Goal: Task Accomplishment & Management: Complete application form

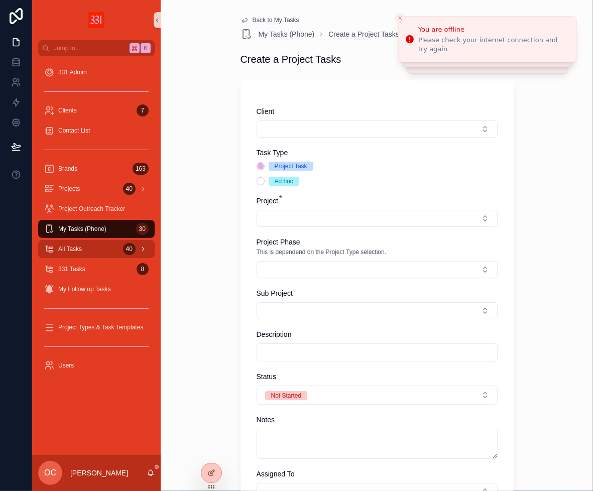
click at [86, 249] on div "All Tasks 40" at bounding box center [96, 249] width 104 height 16
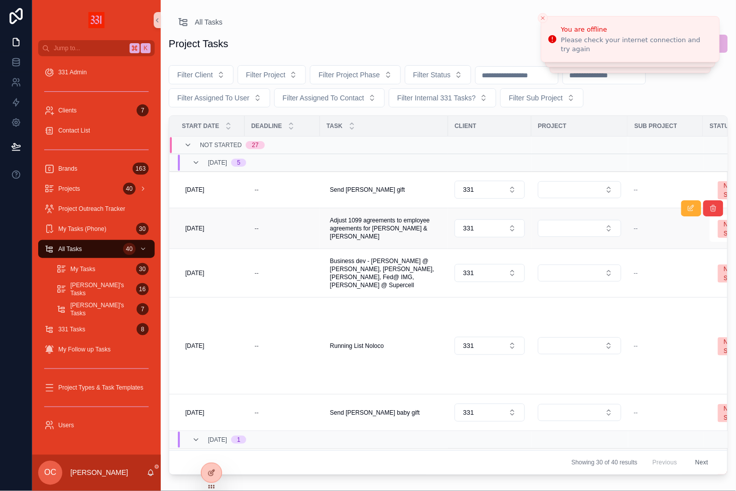
click at [497, 215] on td "331" at bounding box center [489, 228] width 83 height 41
click at [497, 193] on button "331" at bounding box center [489, 190] width 70 height 18
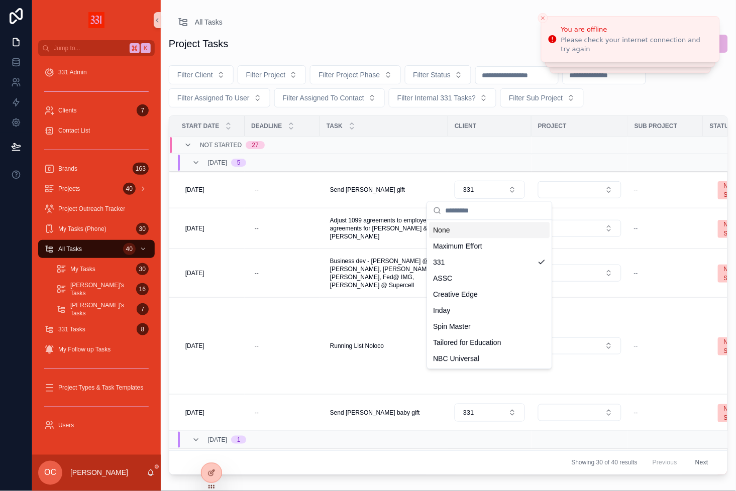
click at [546, 165] on td "scrollable content" at bounding box center [579, 163] width 96 height 18
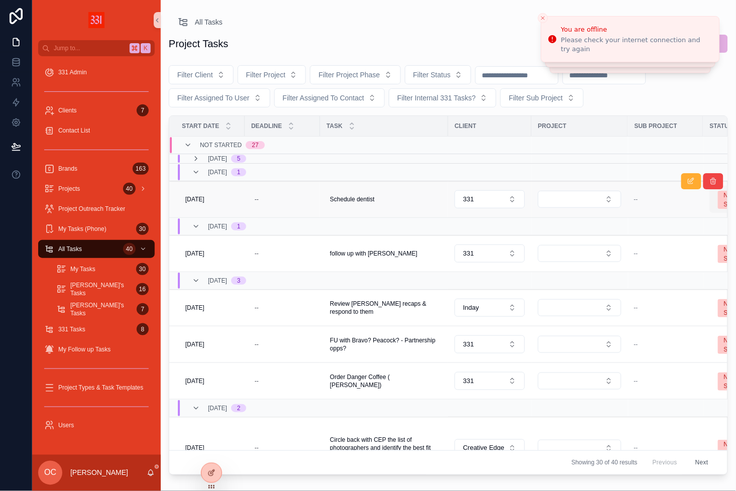
click at [593, 200] on span "Not Started" at bounding box center [735, 200] width 34 height 18
click at [593, 289] on div "Done" at bounding box center [673, 288] width 121 height 15
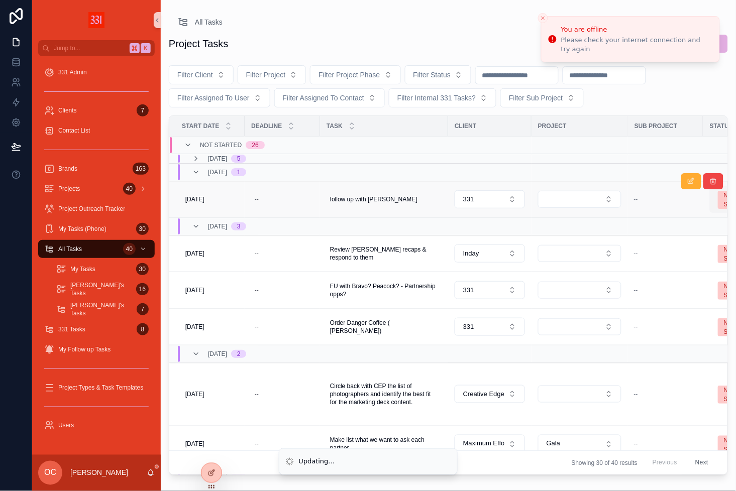
click at [593, 203] on div "Not Started" at bounding box center [735, 200] width 22 height 18
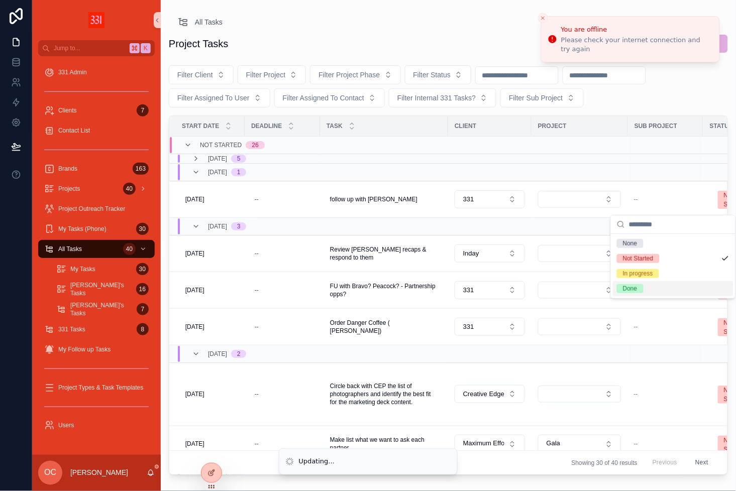
click at [593, 295] on div "Done" at bounding box center [673, 288] width 121 height 15
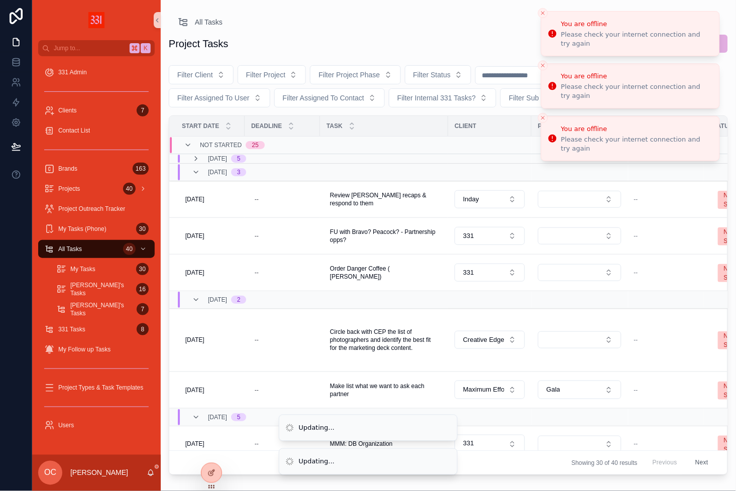
click at [543, 14] on icon "Close toast" at bounding box center [543, 13] width 6 height 6
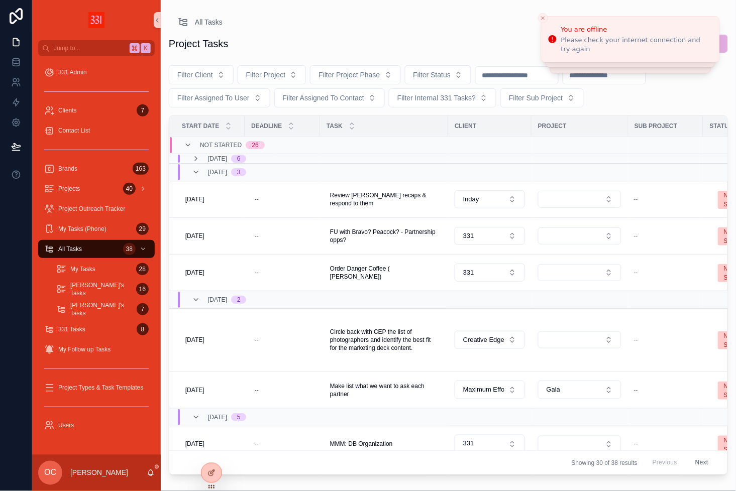
click at [540, 9] on div "All Tasks Project Tasks New Tasks Filter Client Filter Project Filter Project P…" at bounding box center [448, 239] width 575 height 479
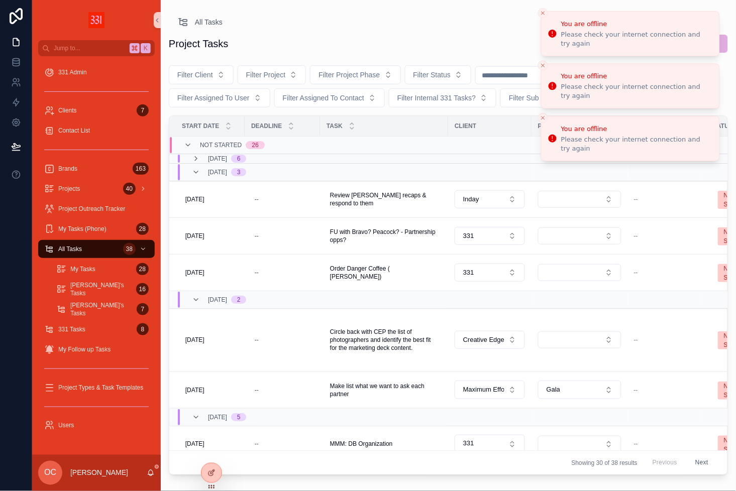
click at [544, 18] on button "Close toast" at bounding box center [543, 13] width 10 height 10
click at [544, 15] on icon "Close toast" at bounding box center [543, 13] width 6 height 6
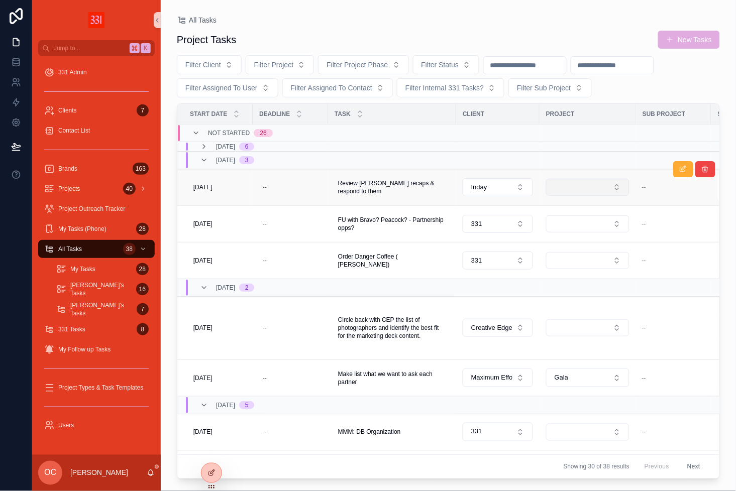
click at [586, 180] on button "Select Button" at bounding box center [587, 187] width 83 height 17
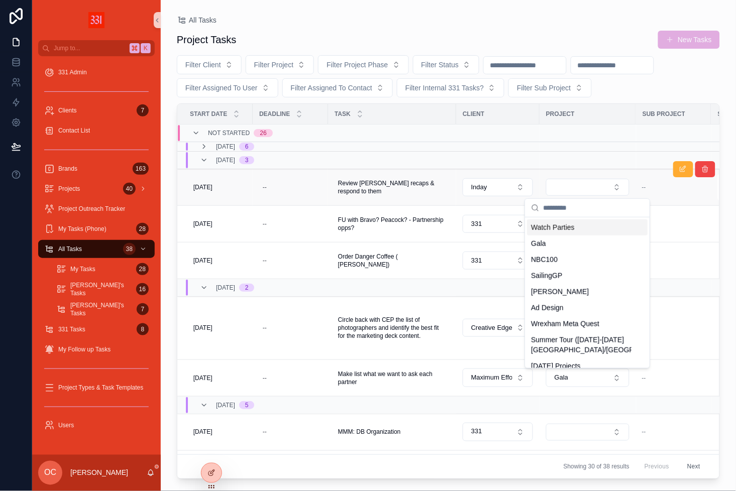
click at [580, 172] on td "scrollable content" at bounding box center [587, 187] width 96 height 37
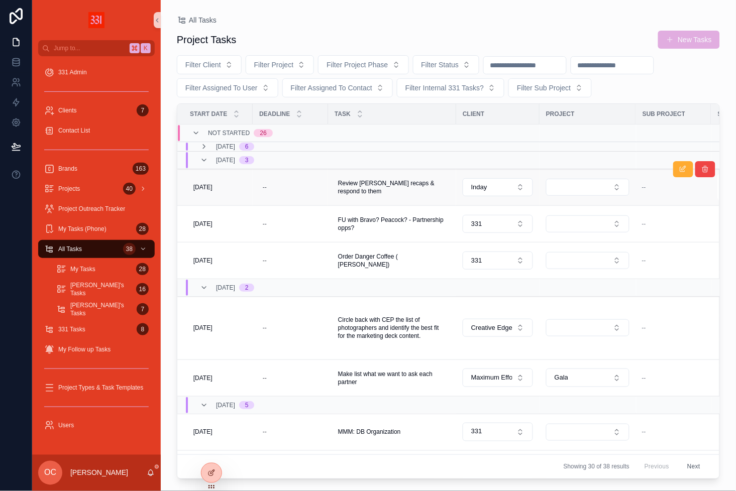
click at [184, 188] on td "8/4/2025 8/4/2025" at bounding box center [214, 187] width 75 height 37
click at [192, 188] on div "8/4/2025 8/4/2025" at bounding box center [217, 187] width 57 height 16
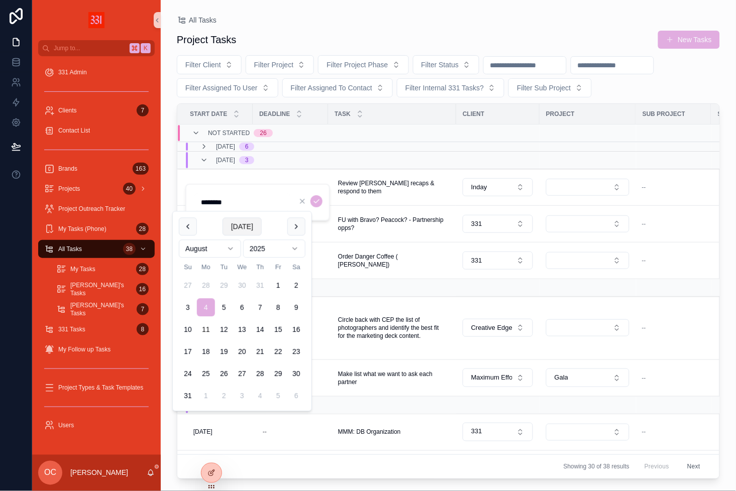
click at [239, 231] on button "Today" at bounding box center [241, 227] width 39 height 18
type input "*********"
click at [320, 200] on button "scrollable content" at bounding box center [316, 201] width 12 height 12
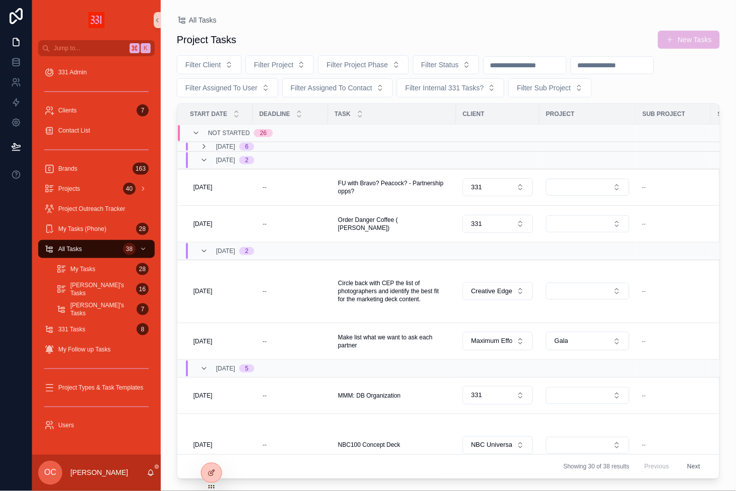
click at [672, 32] on button "New Tasks" at bounding box center [689, 40] width 62 height 18
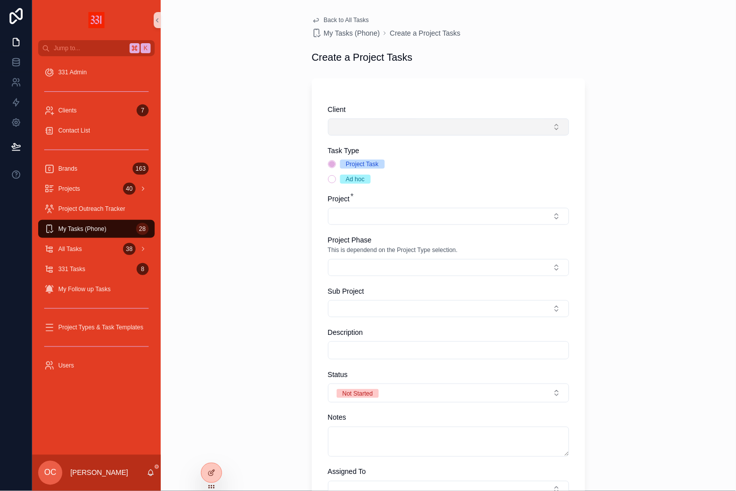
click at [458, 127] on button "Select Button" at bounding box center [448, 127] width 241 height 17
click at [458, 95] on div "Client Task Type Project Task Ad hoc Project * Project Phase This is dependend …" at bounding box center [448, 385] width 273 height 614
click at [91, 106] on div "Clients 7" at bounding box center [96, 110] width 104 height 16
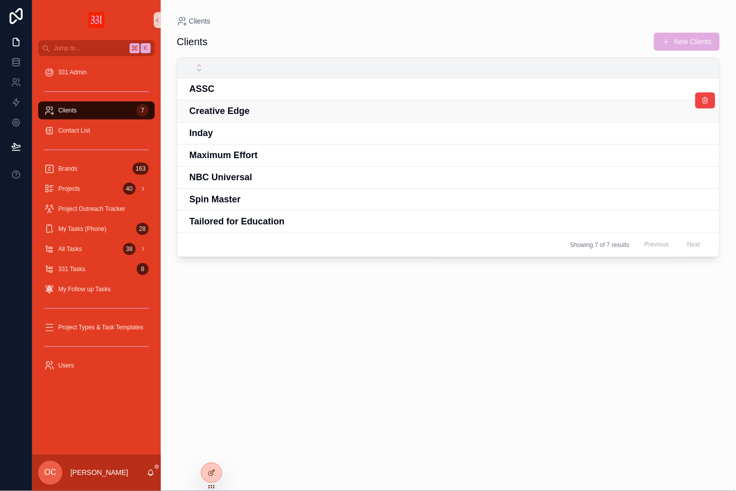
click at [237, 112] on h4 "Creative Edge" at bounding box center [479, 111] width 580 height 14
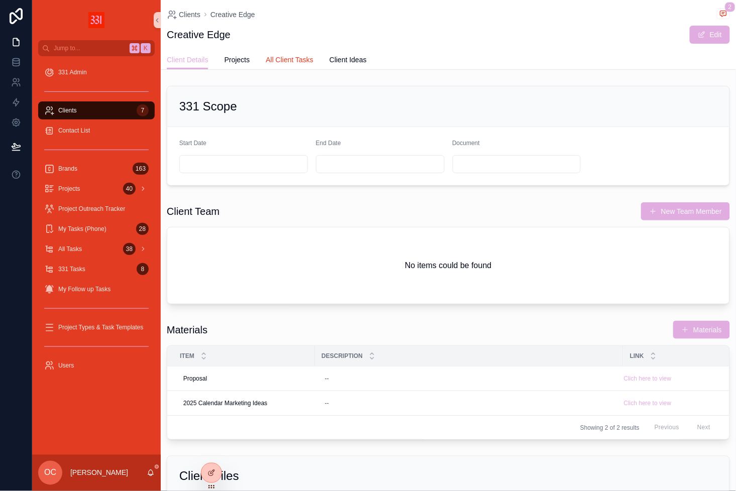
click at [283, 61] on span "All Client Tasks" at bounding box center [290, 60] width 48 height 10
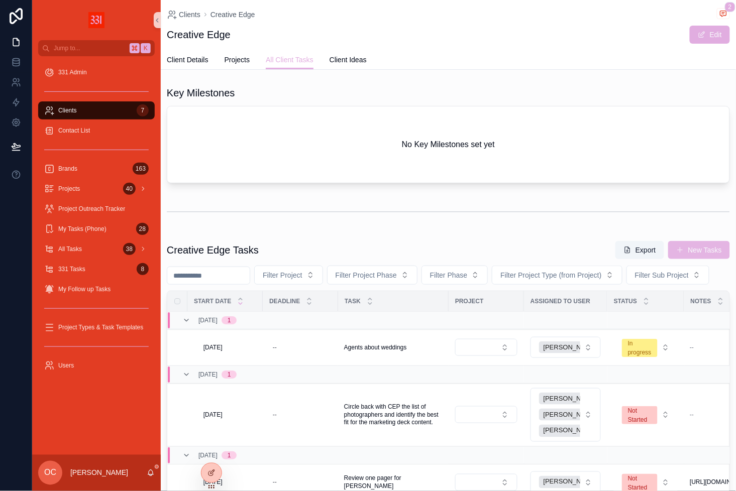
click at [692, 246] on button "New Tasks" at bounding box center [699, 250] width 62 height 18
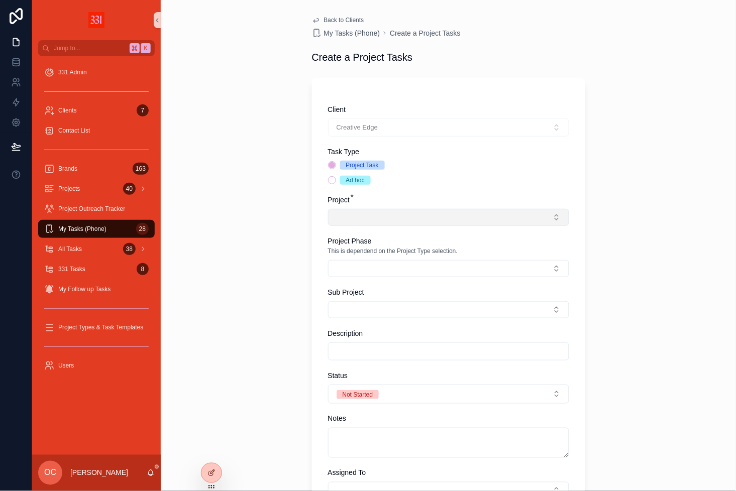
click at [374, 219] on button "Select Button" at bounding box center [448, 217] width 241 height 17
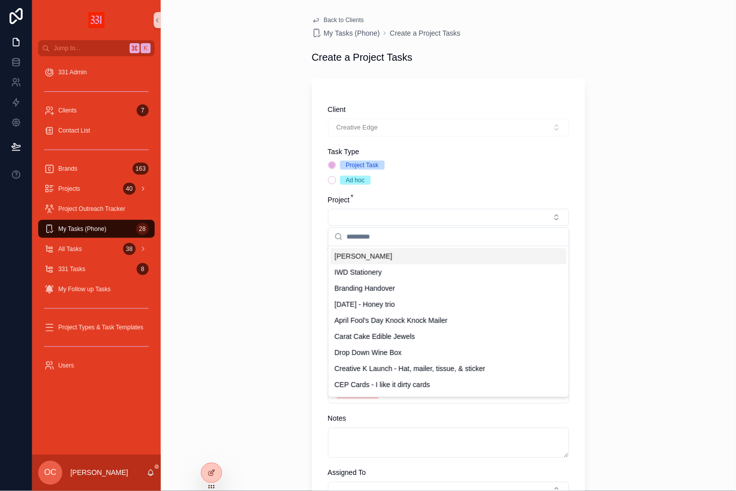
click at [376, 256] on span "Danielle Bernstein" at bounding box center [363, 257] width 58 height 10
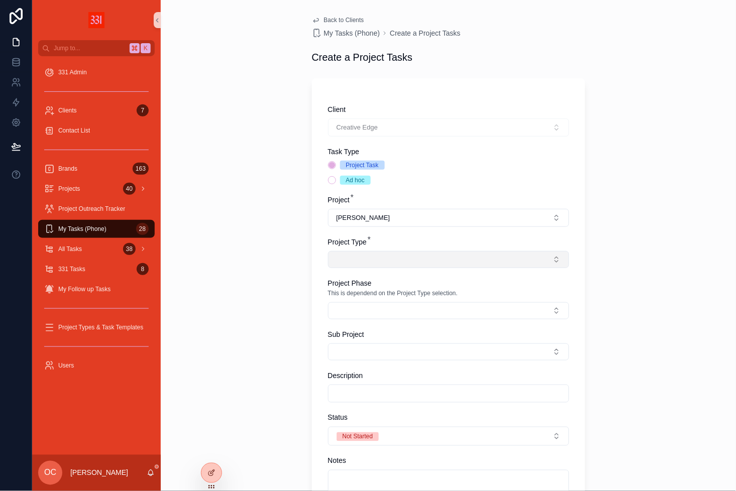
click at [375, 256] on button "Select Button" at bounding box center [448, 259] width 241 height 17
type input "*********"
type input "**********"
click at [335, 276] on icon "scrollable content" at bounding box center [338, 279] width 8 height 8
click at [363, 263] on button "Select Button" at bounding box center [448, 259] width 241 height 17
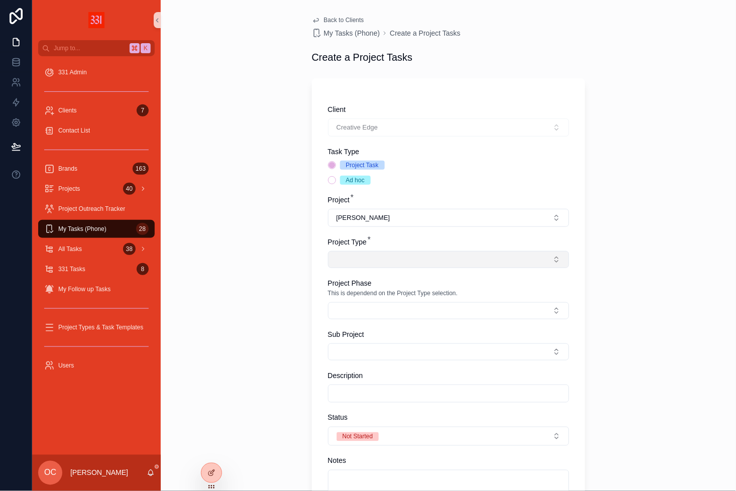
click at [374, 263] on button "Select Button" at bounding box center [448, 259] width 241 height 17
click at [374, 285] on input "scrollable content" at bounding box center [454, 279] width 216 height 18
click at [611, 211] on div "Back to Clients My Tasks (Phone) Create a Project Tasks Create a Project Tasks …" at bounding box center [448, 245] width 575 height 491
click at [505, 261] on button "Select Button" at bounding box center [448, 259] width 241 height 17
click at [478, 189] on div "Client Creative Edge Task Type Project Task Ad hoc Project * Danielle Bernstein…" at bounding box center [448, 411] width 241 height 615
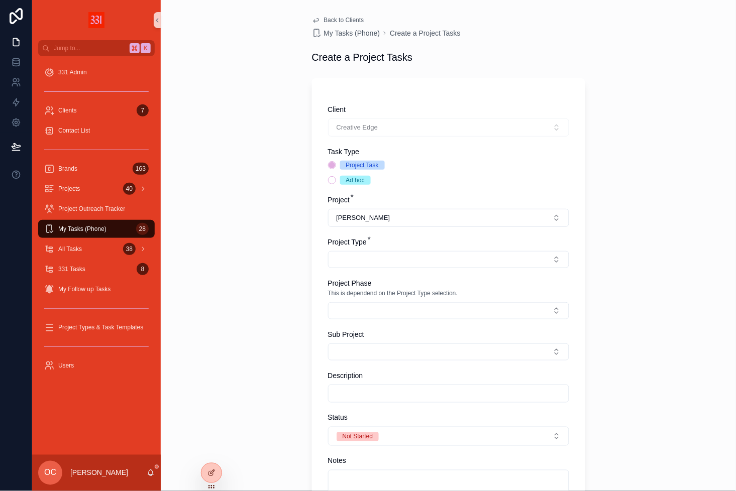
click at [357, 171] on div "Project Task Ad hoc" at bounding box center [448, 173] width 241 height 24
click at [357, 178] on div "Ad hoc" at bounding box center [355, 180] width 19 height 9
click at [336, 178] on button "Ad hoc" at bounding box center [332, 180] width 8 height 8
click at [357, 309] on button "Select Button" at bounding box center [448, 310] width 241 height 17
click at [356, 287] on label "Project Phase" at bounding box center [350, 283] width 44 height 10
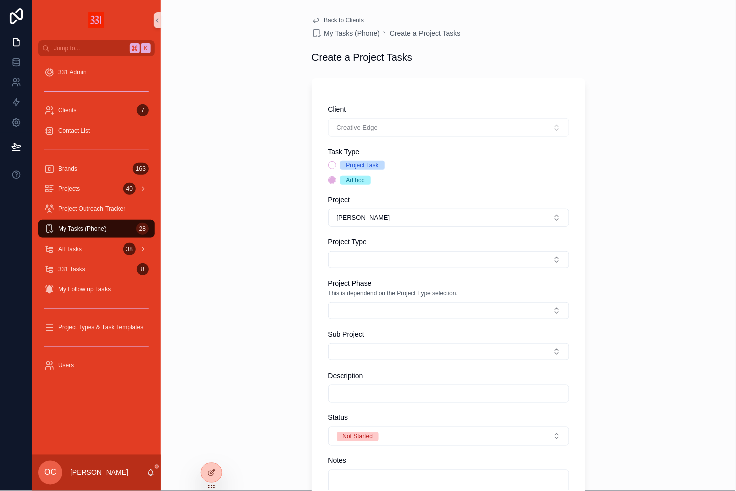
click at [352, 394] on input "scrollable content" at bounding box center [448, 394] width 240 height 14
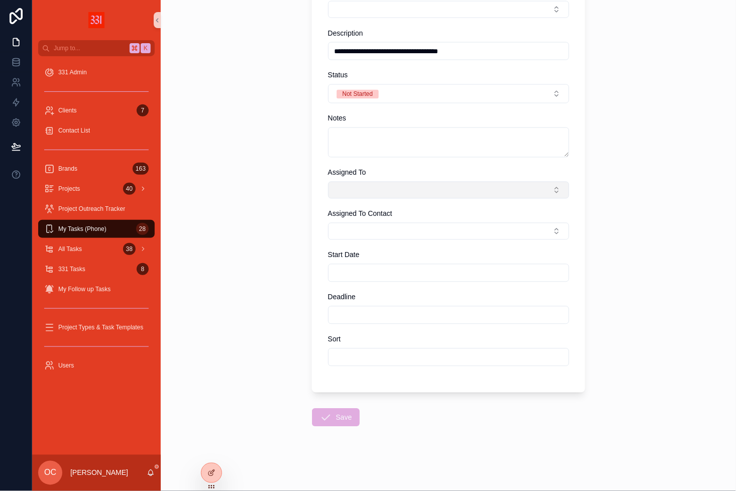
scroll to position [342, 0]
type input "**********"
click at [387, 188] on button "Select Button" at bounding box center [448, 190] width 241 height 17
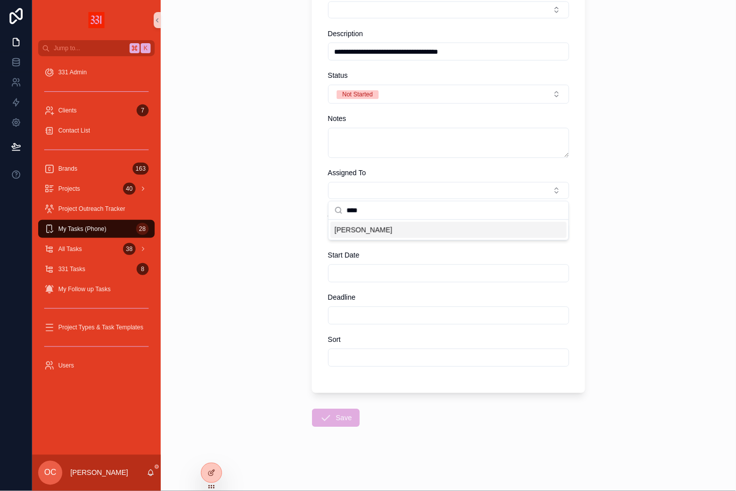
type input "****"
click at [369, 229] on button "Select Button" at bounding box center [448, 231] width 241 height 17
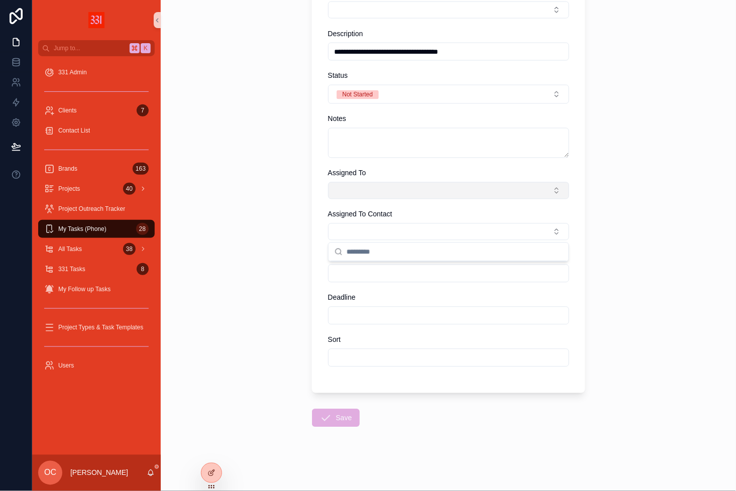
click at [374, 194] on button "Select Button" at bounding box center [448, 190] width 241 height 17
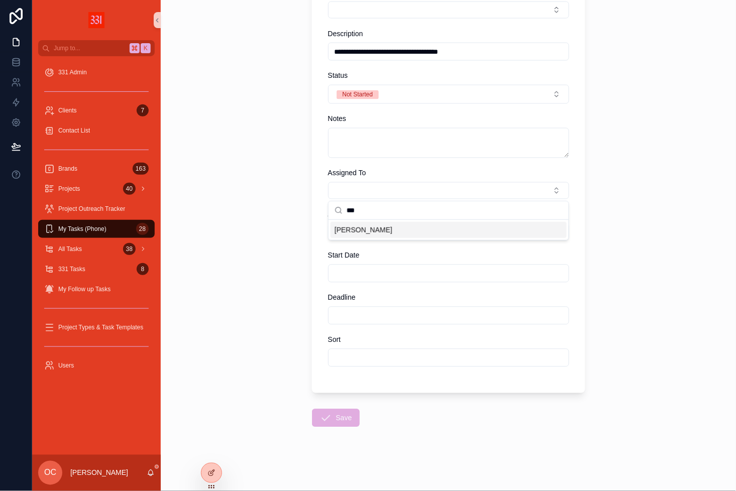
type input "***"
click at [374, 227] on div "[PERSON_NAME]" at bounding box center [448, 230] width 236 height 16
click at [293, 221] on div "**********" at bounding box center [448, 245] width 575 height 491
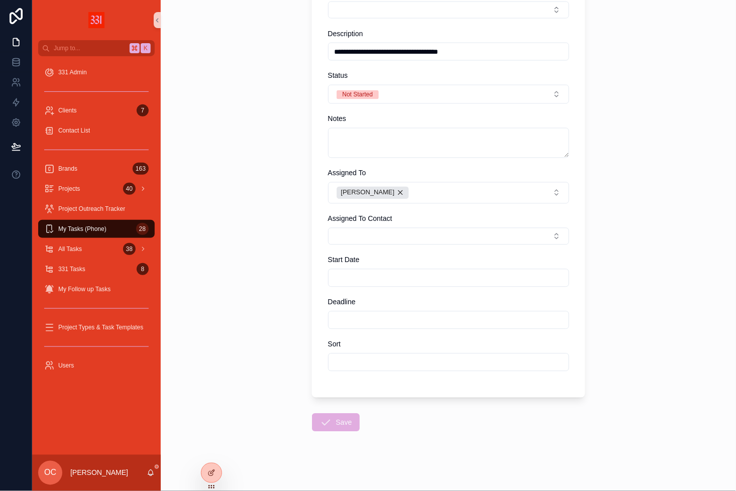
click at [361, 277] on input "scrollable content" at bounding box center [448, 278] width 240 height 14
click at [433, 304] on button "Today" at bounding box center [447, 302] width 39 height 18
type input "*********"
click at [325, 417] on icon "scrollable content" at bounding box center [326, 423] width 12 height 12
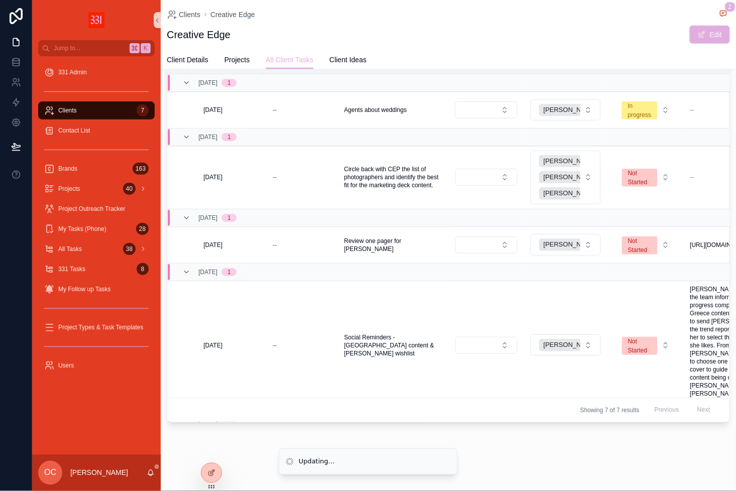
scroll to position [236, 0]
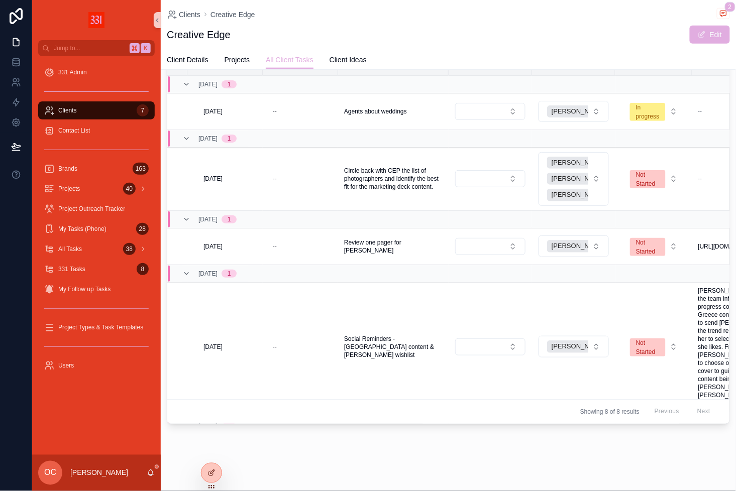
click at [104, 107] on div "Clients 7" at bounding box center [96, 110] width 104 height 16
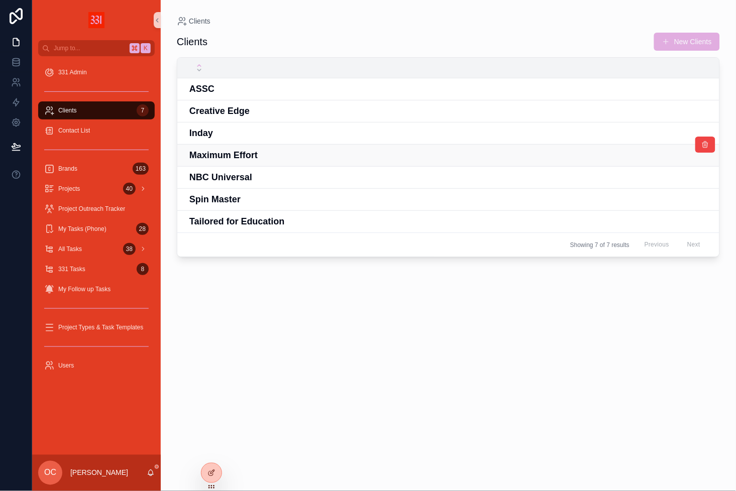
click at [216, 153] on h4 "Maximum Effort" at bounding box center [479, 156] width 580 height 14
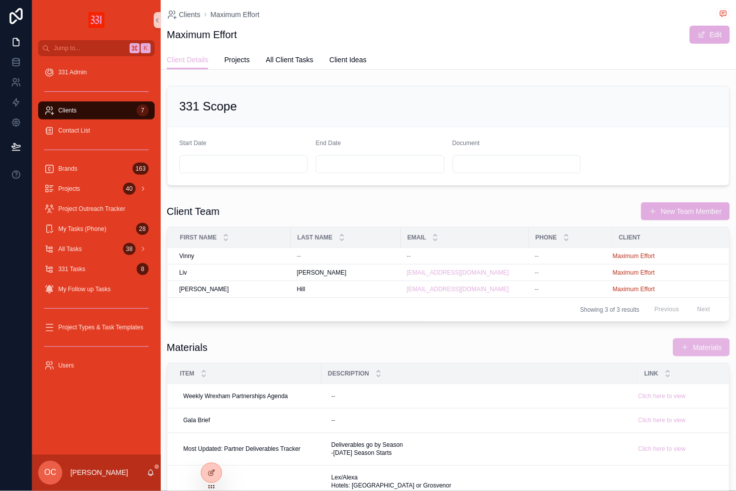
click at [691, 340] on button "Materials" at bounding box center [701, 347] width 57 height 18
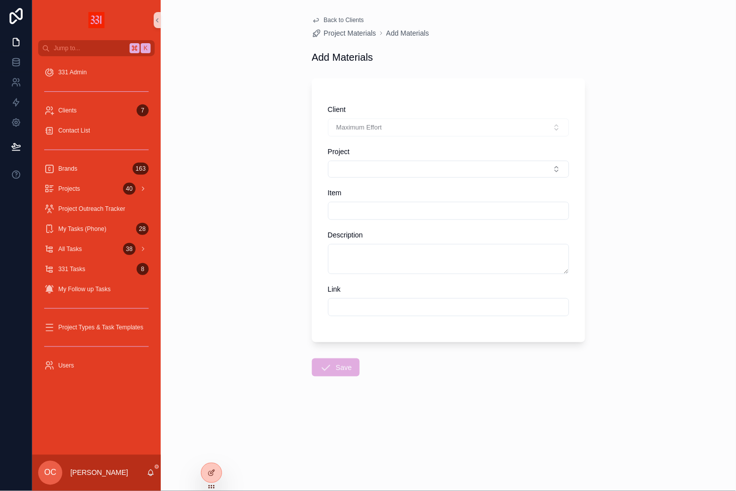
click at [351, 21] on span "Back to Clients" at bounding box center [344, 20] width 40 height 8
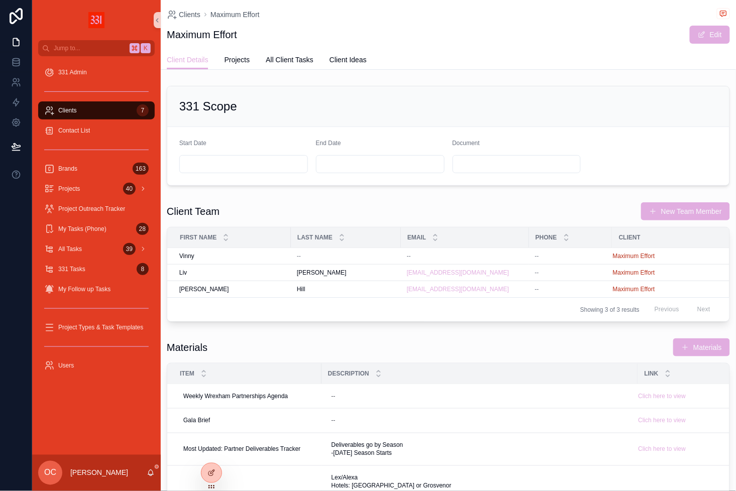
click at [316, 53] on div "Client Details Projects All Client Tasks Client Ideas" at bounding box center [448, 59] width 563 height 19
click at [310, 55] on span "All Client Tasks" at bounding box center [290, 60] width 48 height 10
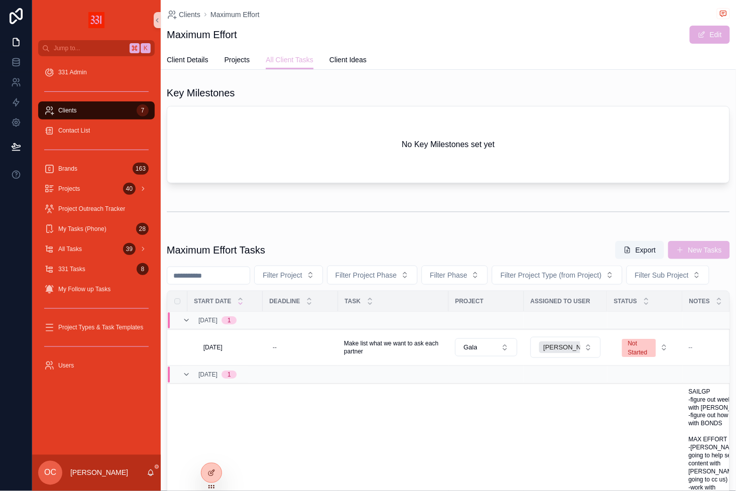
click at [700, 255] on button "New Tasks" at bounding box center [699, 250] width 62 height 18
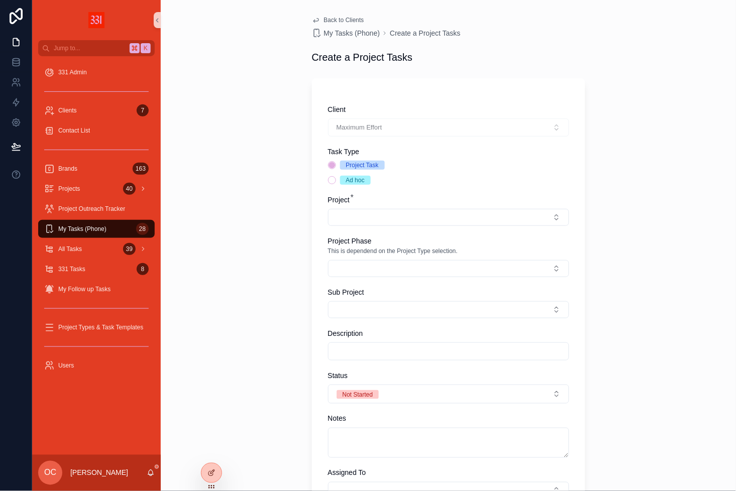
click at [362, 177] on div "Ad hoc" at bounding box center [355, 180] width 19 height 9
click at [336, 177] on button "Ad hoc" at bounding box center [332, 180] width 8 height 8
click at [360, 342] on div "scrollable content" at bounding box center [448, 351] width 241 height 18
click at [362, 344] on input "scrollable content" at bounding box center [448, 351] width 240 height 14
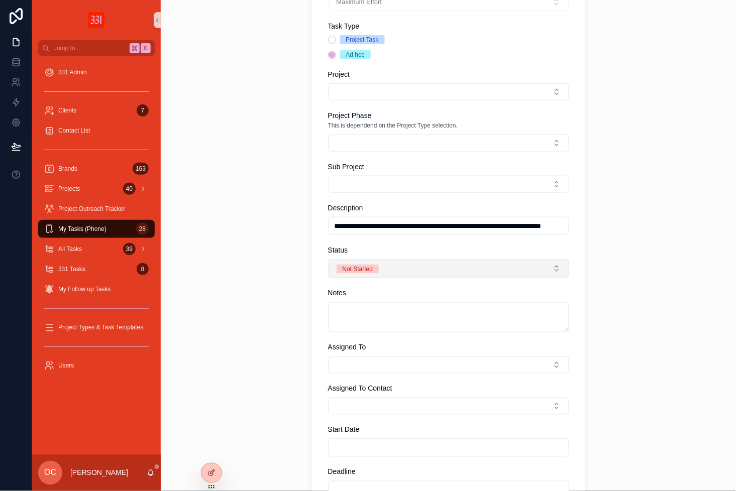
scroll to position [129, 0]
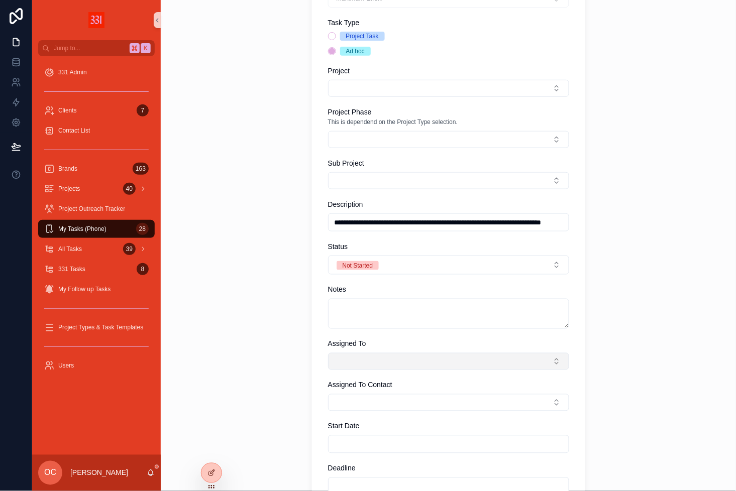
type input "**********"
click at [374, 361] on button "Select Button" at bounding box center [448, 361] width 241 height 17
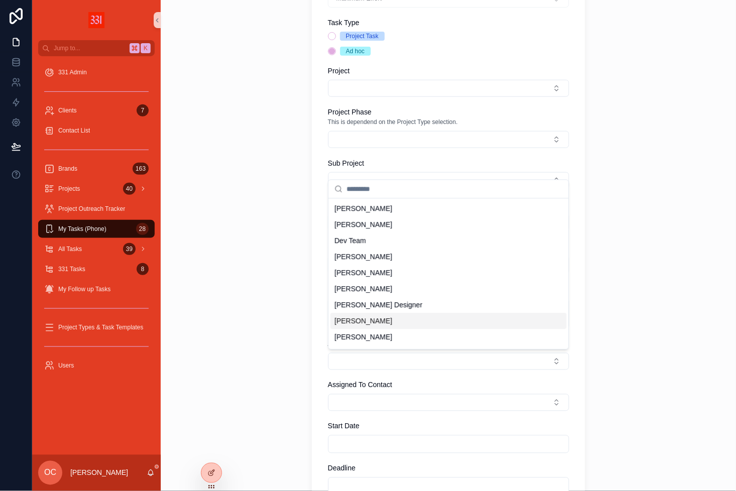
click at [371, 320] on span "[PERSON_NAME]" at bounding box center [363, 321] width 58 height 10
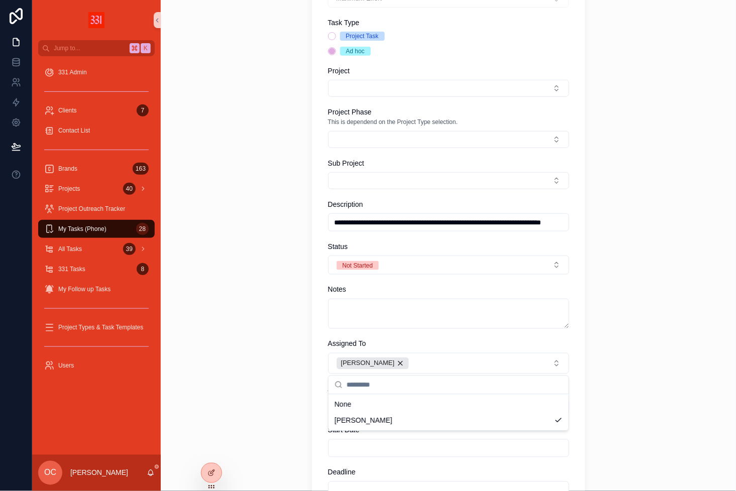
click at [300, 353] on div "**********" at bounding box center [448, 116] width 575 height 491
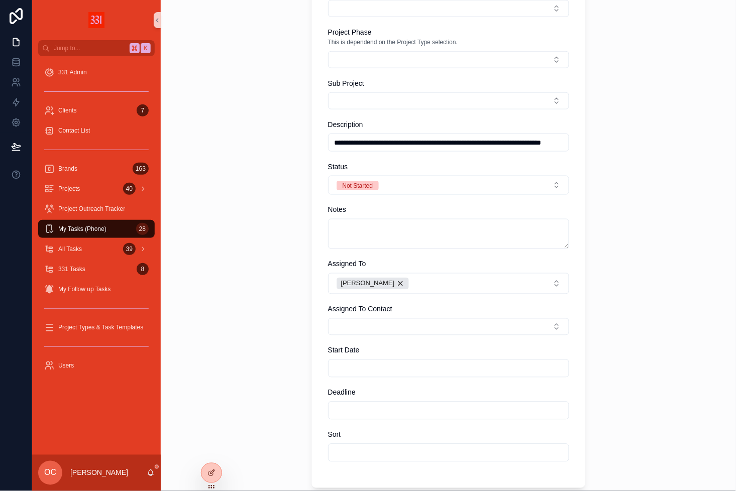
scroll to position [211, 0]
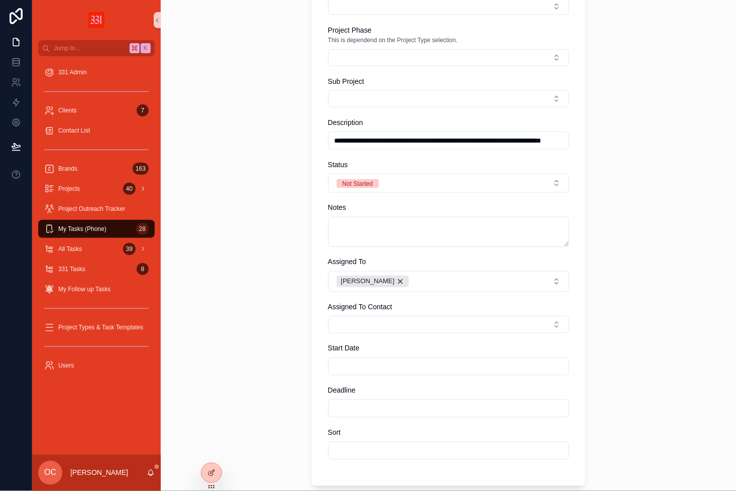
click at [340, 371] on input "scrollable content" at bounding box center [448, 367] width 240 height 14
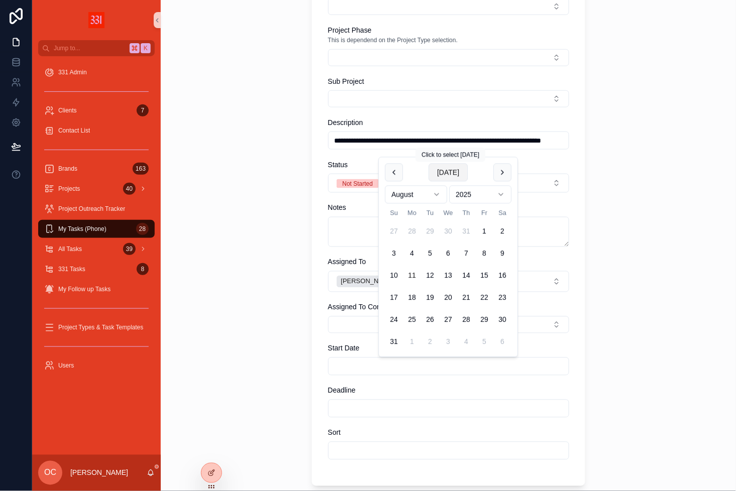
click at [455, 178] on button "Today" at bounding box center [447, 173] width 39 height 18
click at [445, 273] on button "13" at bounding box center [448, 276] width 18 height 18
click at [466, 276] on button "14" at bounding box center [466, 276] width 18 height 18
type input "*********"
click at [292, 367] on div "**********" at bounding box center [448, 245] width 575 height 491
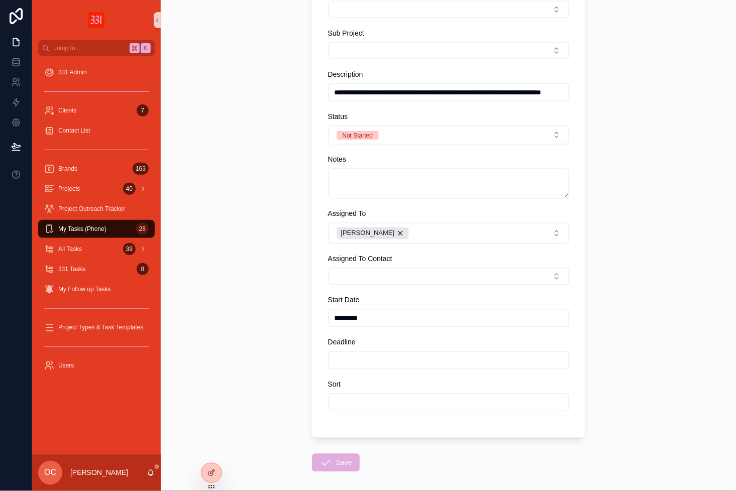
scroll to position [270, 0]
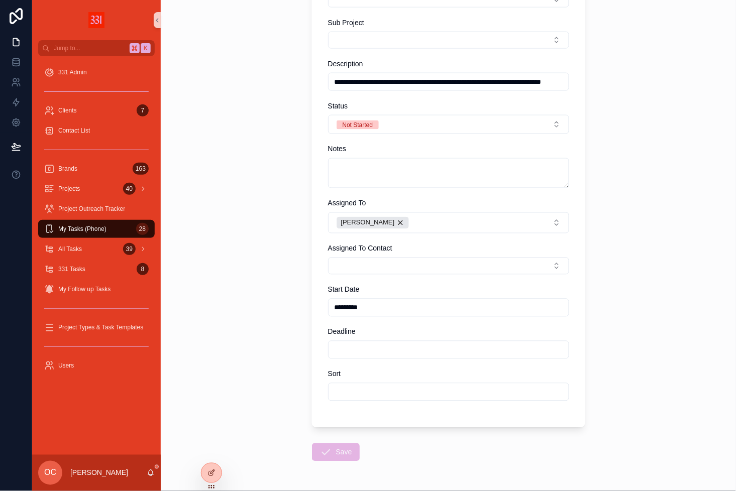
click at [330, 454] on icon "scrollable content" at bounding box center [326, 452] width 12 height 12
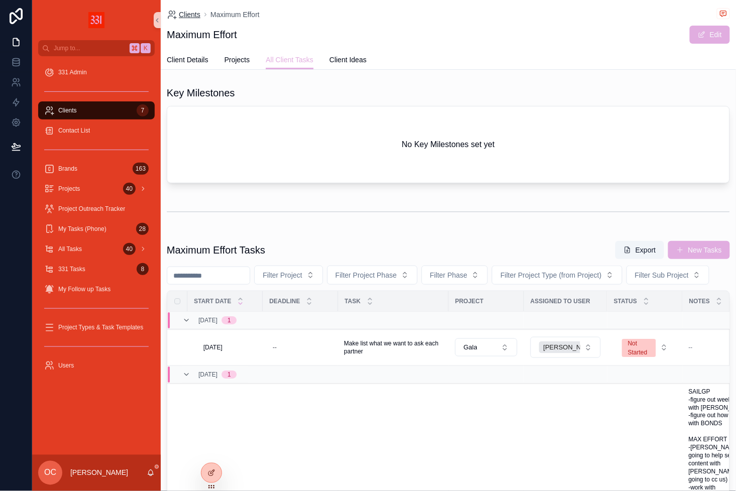
click at [196, 18] on span "Clients" at bounding box center [190, 15] width 22 height 10
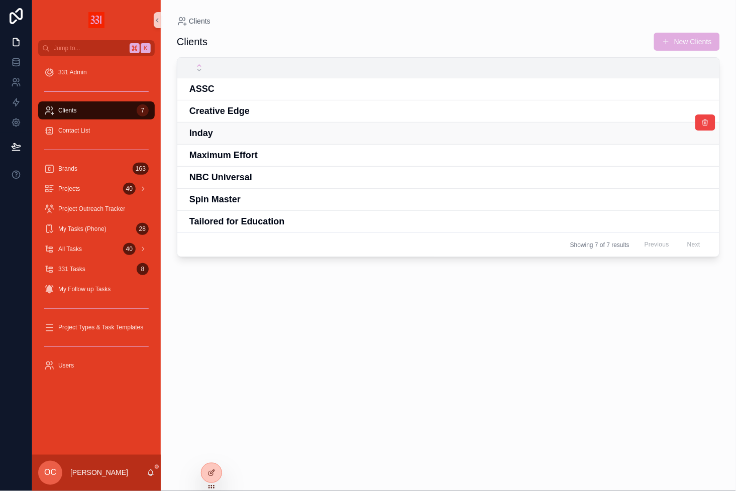
click at [242, 139] on td "Inday" at bounding box center [479, 134] width 605 height 22
click at [242, 160] on td "Maximum Effort" at bounding box center [479, 156] width 605 height 22
click at [240, 152] on h4 "Maximum Effort" at bounding box center [479, 156] width 580 height 14
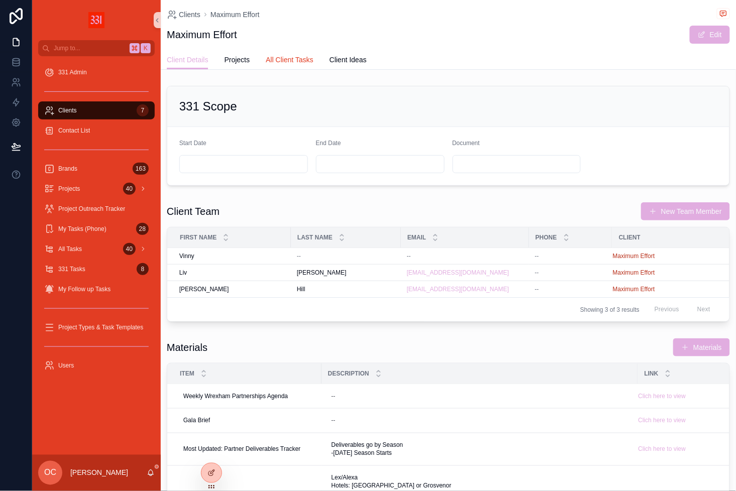
click at [301, 61] on span "All Client Tasks" at bounding box center [290, 60] width 48 height 10
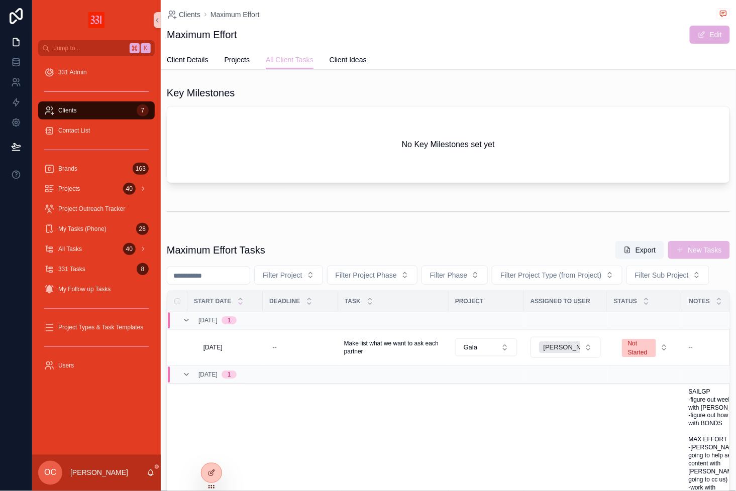
click at [687, 253] on button "New Tasks" at bounding box center [699, 250] width 62 height 18
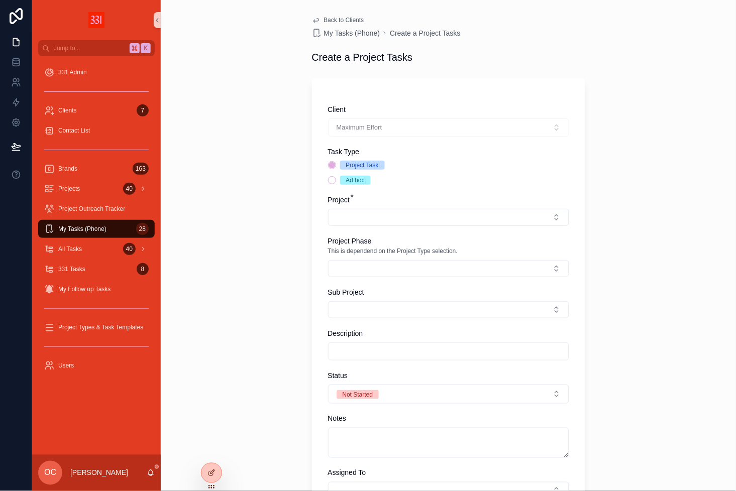
click at [389, 226] on div "Client Maximum Effort Task Type Project Task Ad hoc Project * Project Phase Thi…" at bounding box center [448, 390] width 241 height 572
click at [389, 221] on button "Select Button" at bounding box center [448, 217] width 241 height 17
type input "***"
click at [365, 257] on span "SailingGP" at bounding box center [349, 257] width 31 height 10
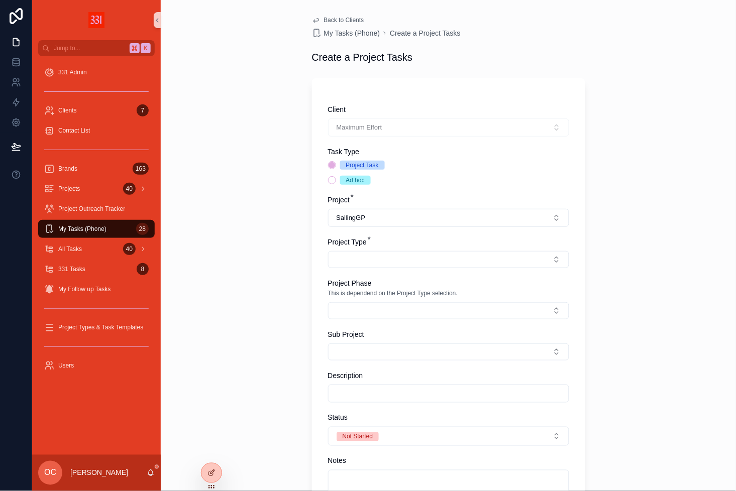
click at [358, 397] on input "scrollable content" at bounding box center [448, 394] width 240 height 14
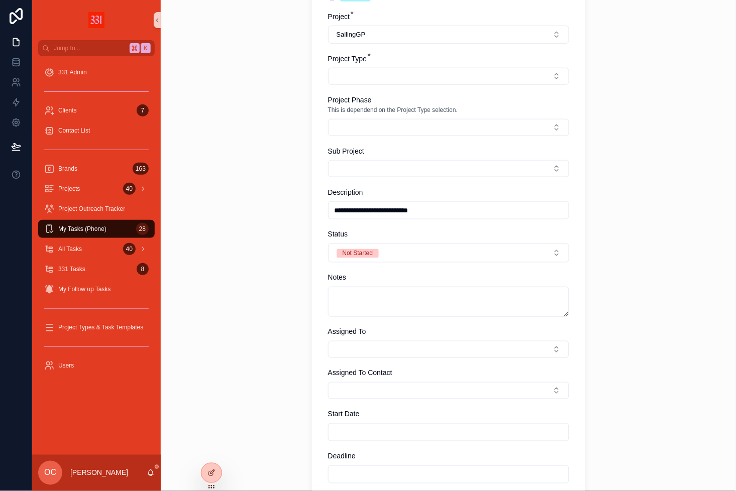
scroll to position [205, 0]
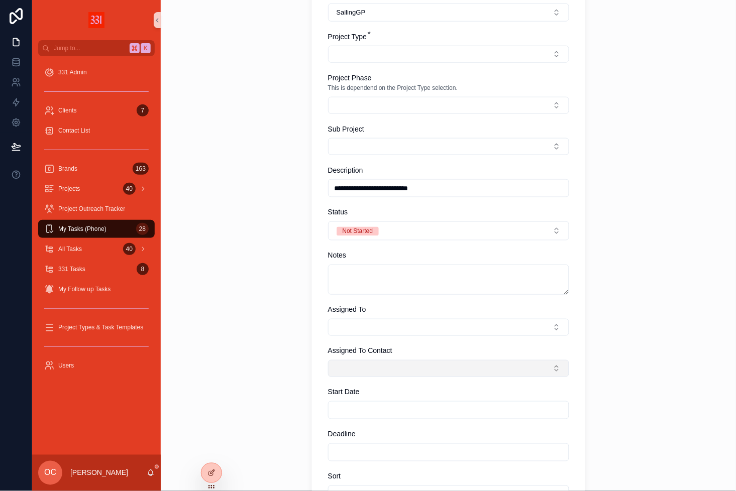
type input "**********"
click at [374, 362] on button "Select Button" at bounding box center [448, 368] width 241 height 17
click at [282, 339] on div "**********" at bounding box center [448, 245] width 575 height 491
click at [356, 338] on div "**********" at bounding box center [448, 206] width 241 height 615
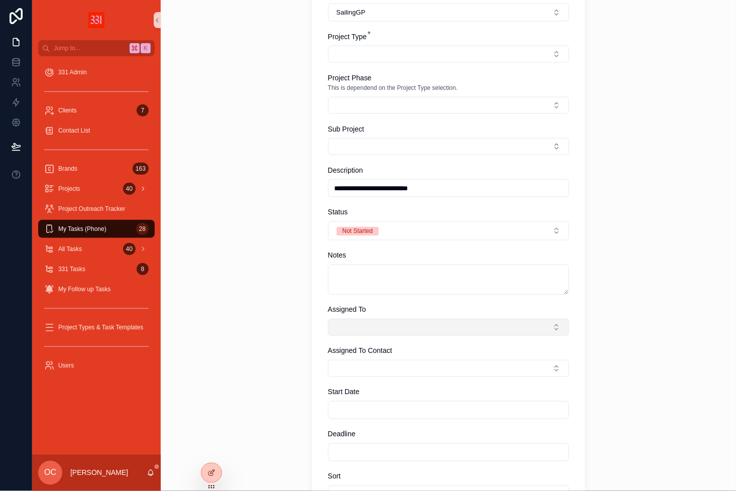
click at [356, 335] on button "Select Button" at bounding box center [448, 327] width 241 height 17
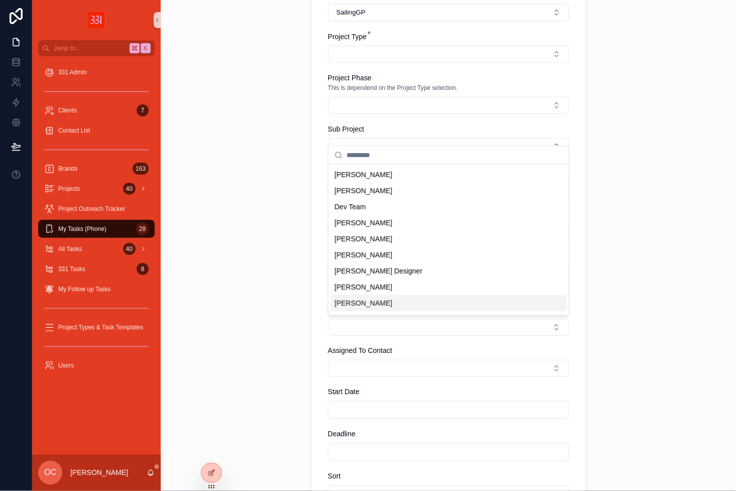
click at [372, 297] on div "[PERSON_NAME]" at bounding box center [448, 303] width 236 height 16
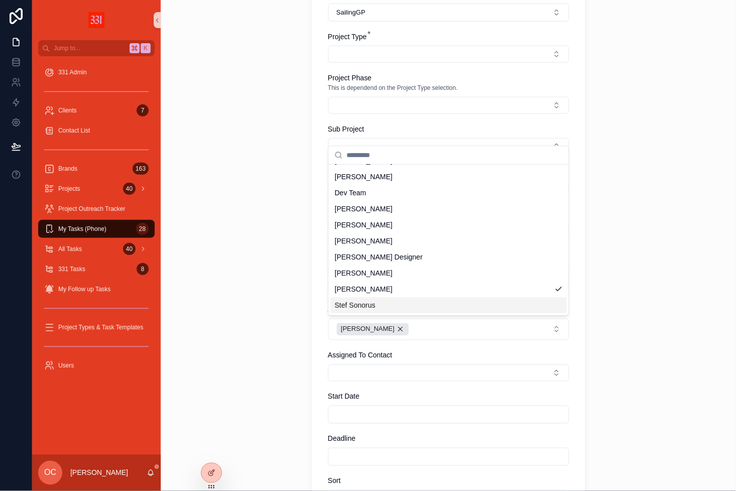
scroll to position [32, 0]
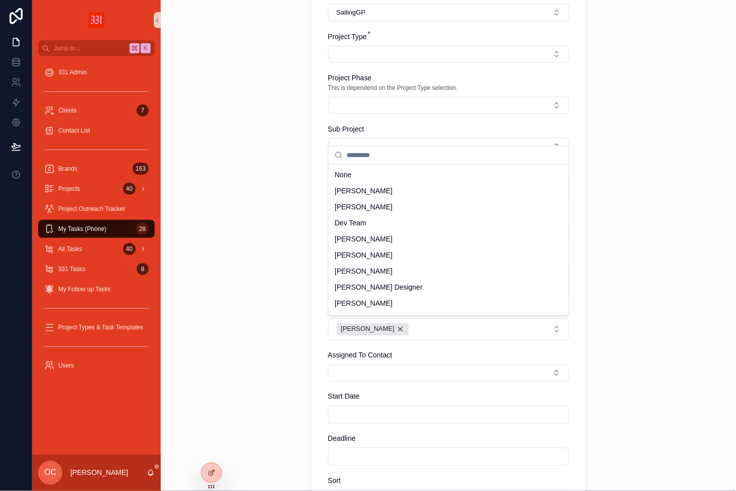
click at [304, 363] on div "**********" at bounding box center [448, 214] width 289 height 838
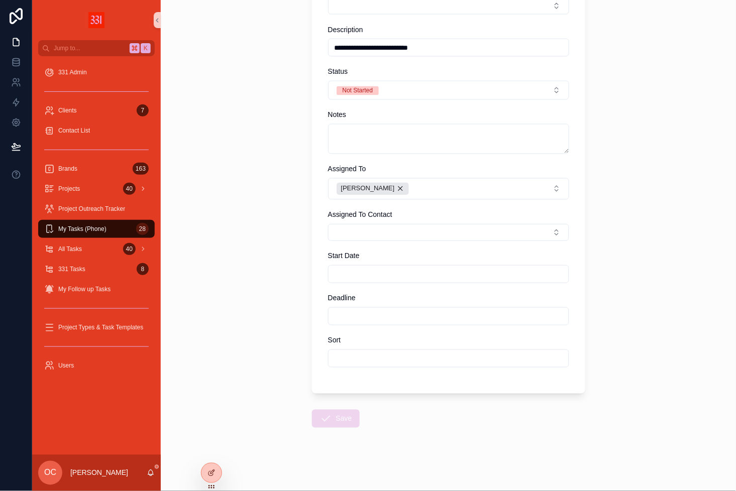
scroll to position [345, 0]
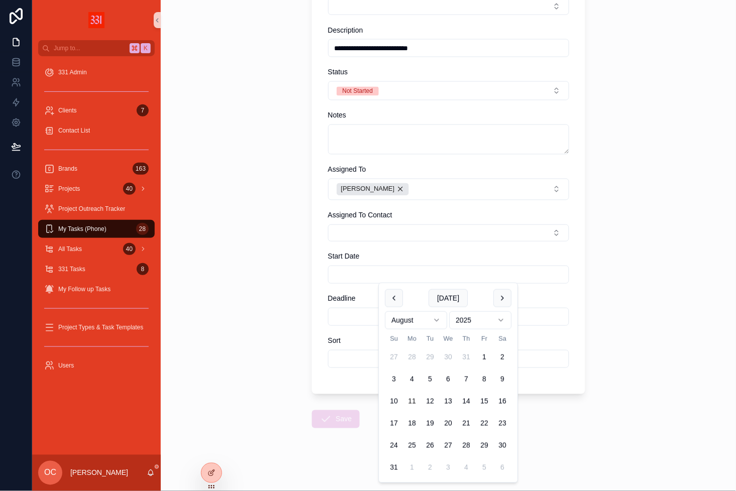
click at [358, 273] on input "scrollable content" at bounding box center [448, 275] width 240 height 14
click at [454, 296] on button "Today" at bounding box center [447, 298] width 39 height 18
type input "*********"
click at [323, 439] on form "**********" at bounding box center [448, 110] width 273 height 766
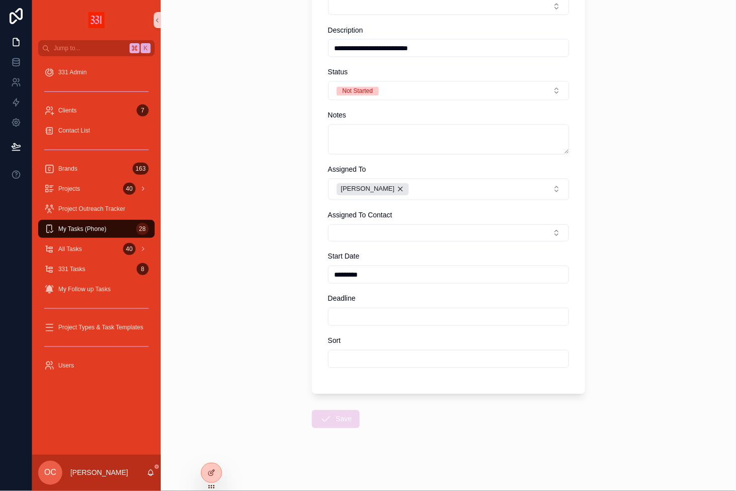
click at [327, 417] on span "Save" at bounding box center [336, 421] width 48 height 9
click at [275, 403] on div "**********" at bounding box center [448, 245] width 575 height 491
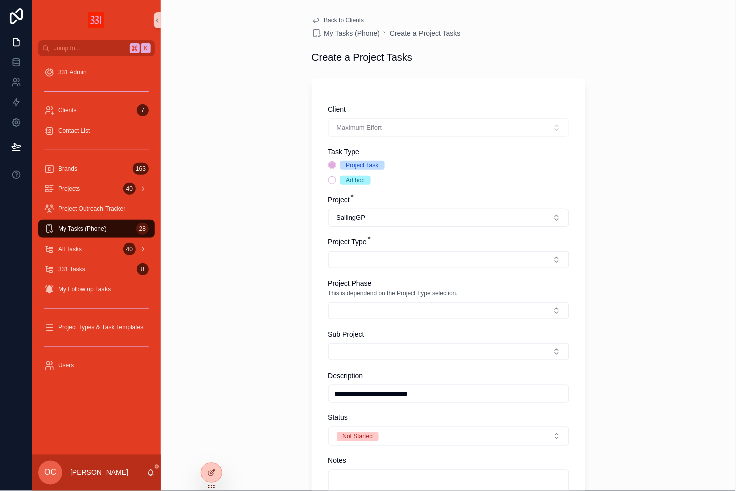
scroll to position [0, 0]
click at [332, 178] on button "Ad hoc" at bounding box center [332, 180] width 8 height 8
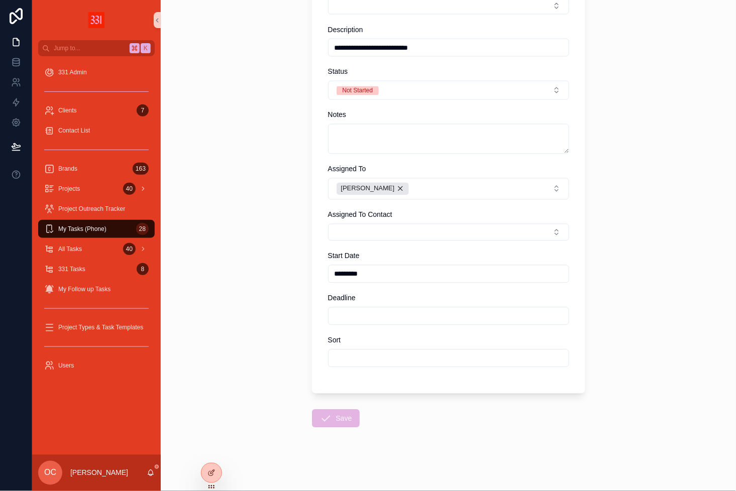
scroll to position [345, 0]
click at [326, 414] on icon "scrollable content" at bounding box center [326, 419] width 12 height 12
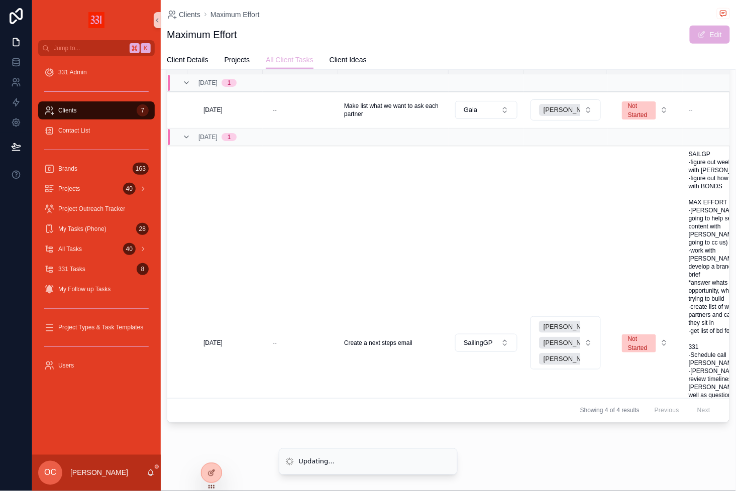
scroll to position [236, 0]
